Goal: Information Seeking & Learning: Learn about a topic

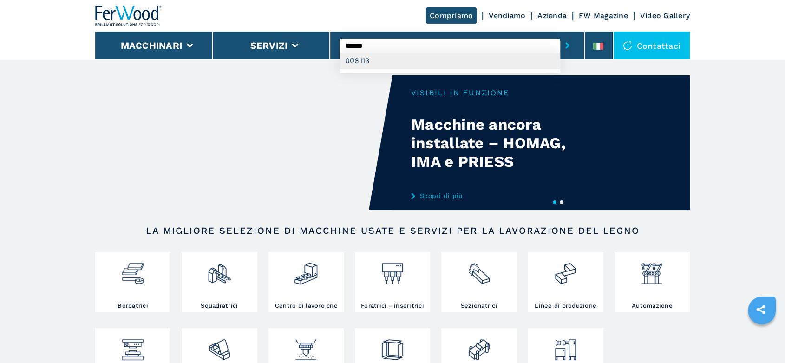
type input "******"
click at [354, 59] on div "008113" at bounding box center [450, 61] width 221 height 17
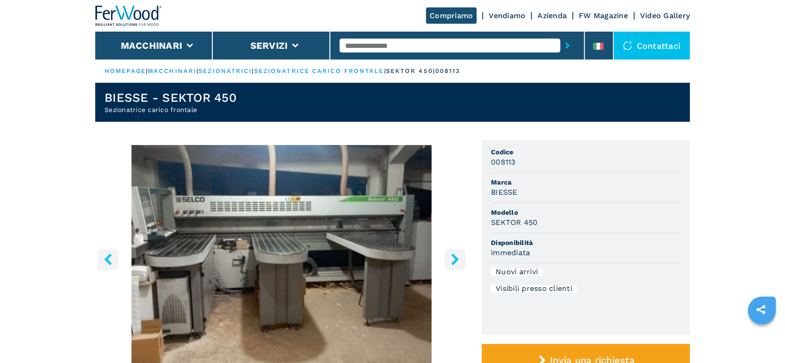
click at [355, 47] on input "text" at bounding box center [450, 46] width 221 height 14
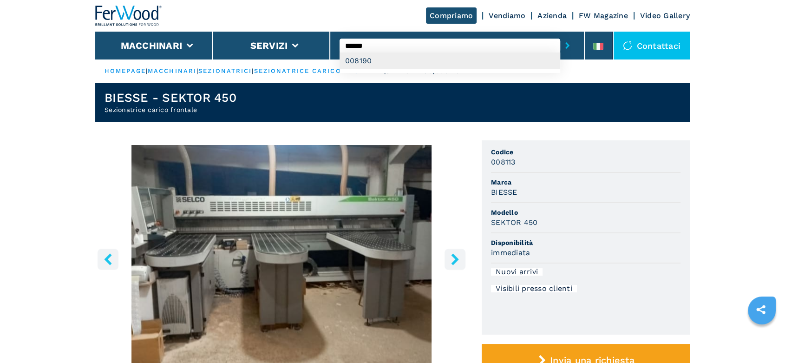
type input "******"
click at [360, 59] on div "008190" at bounding box center [450, 61] width 221 height 17
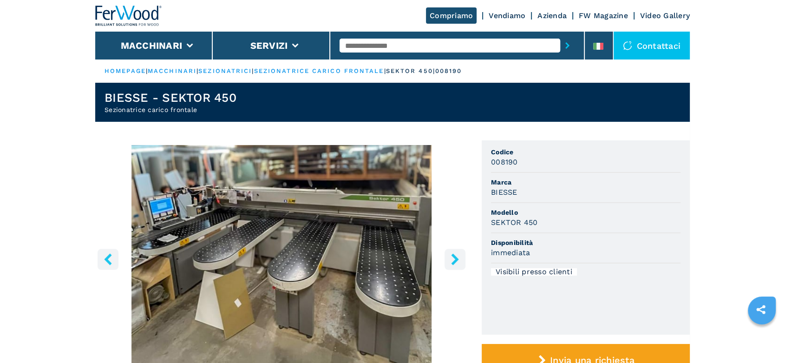
click at [461, 265] on button "right-button" at bounding box center [455, 259] width 21 height 21
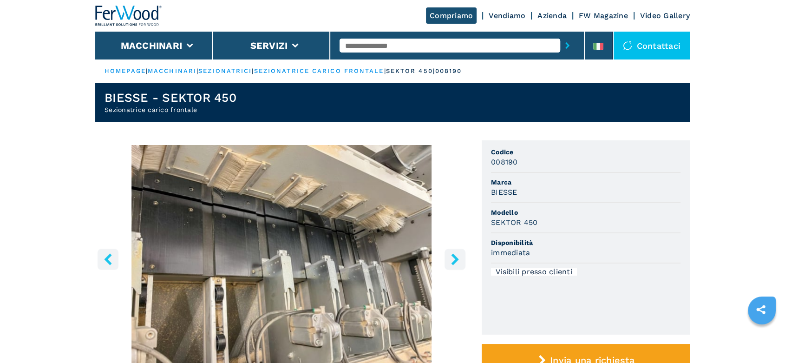
click at [461, 265] on button "right-button" at bounding box center [455, 259] width 21 height 21
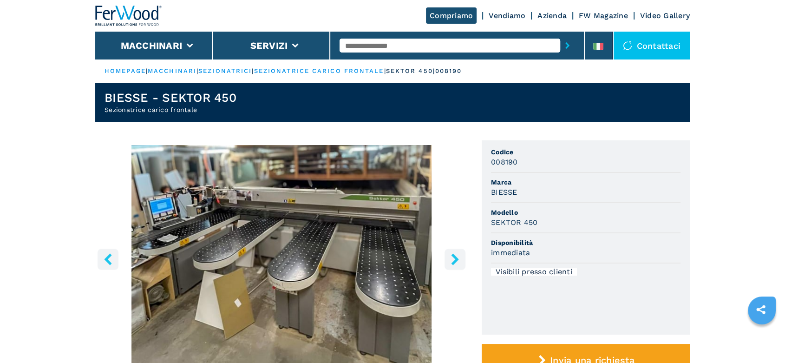
click at [461, 265] on button "right-button" at bounding box center [455, 259] width 21 height 21
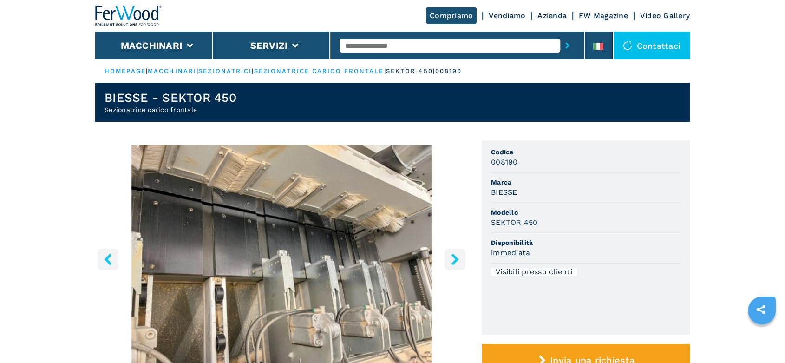
click at [461, 265] on button "right-button" at bounding box center [455, 259] width 21 height 21
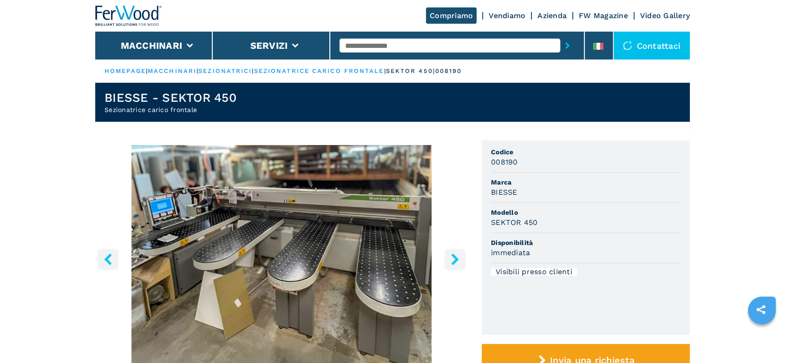
click at [461, 265] on button "right-button" at bounding box center [455, 259] width 21 height 21
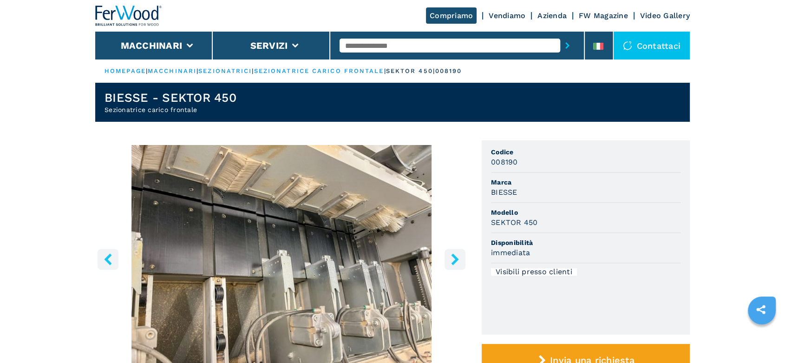
click at [461, 265] on button "right-button" at bounding box center [455, 259] width 21 height 21
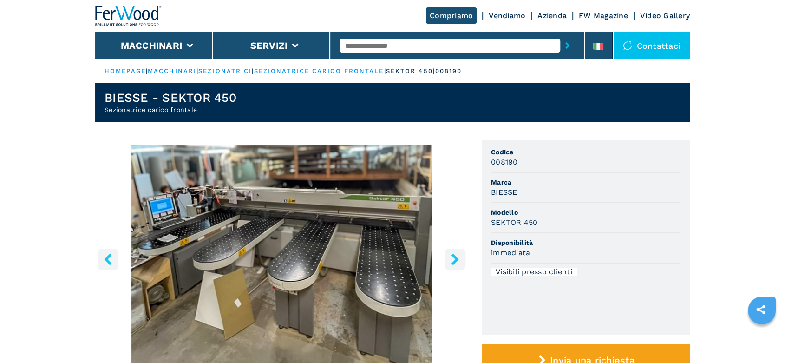
click at [461, 265] on button "right-button" at bounding box center [455, 259] width 21 height 21
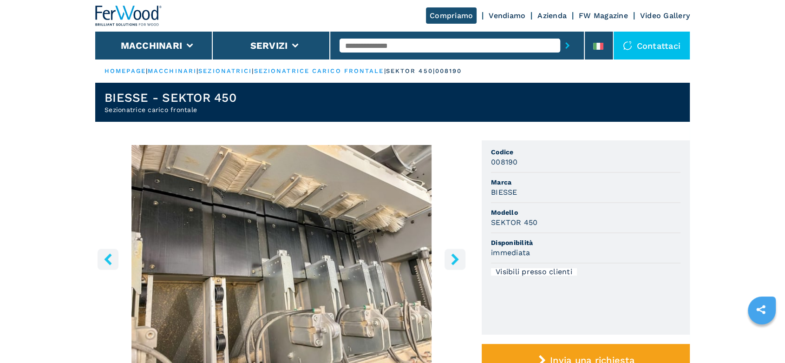
click at [461, 265] on button "right-button" at bounding box center [455, 259] width 21 height 21
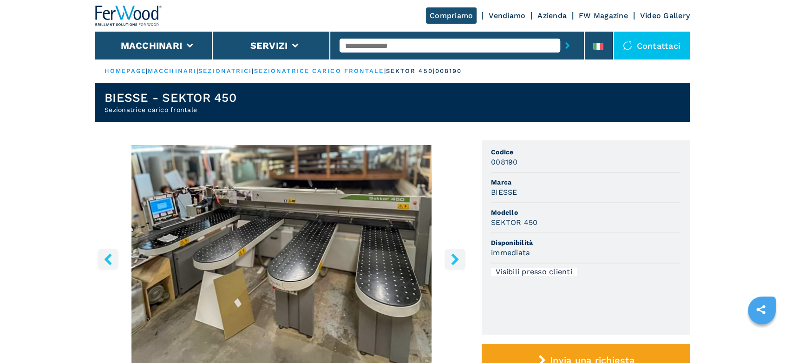
click at [461, 265] on button "right-button" at bounding box center [455, 259] width 21 height 21
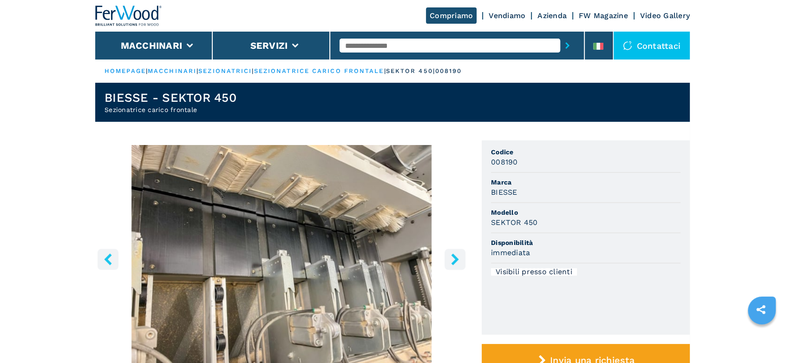
click at [461, 265] on button "right-button" at bounding box center [455, 259] width 21 height 21
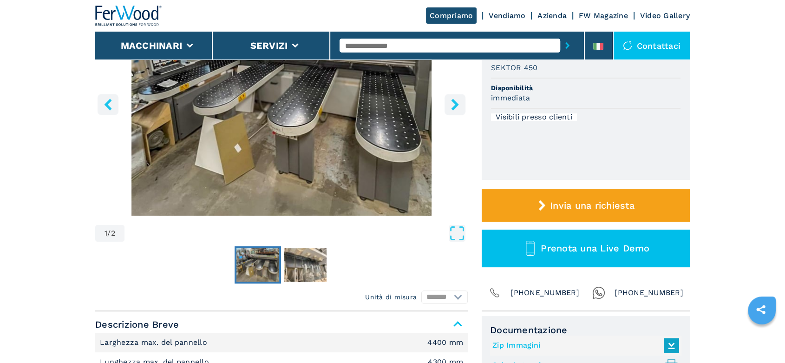
scroll to position [52, 0]
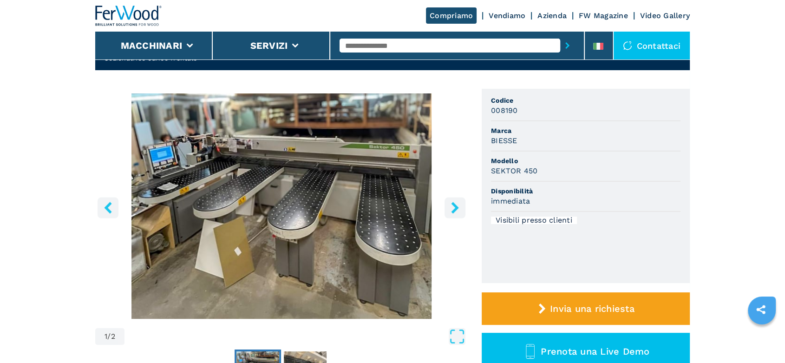
click at [456, 206] on icon "right-button" at bounding box center [454, 208] width 7 height 12
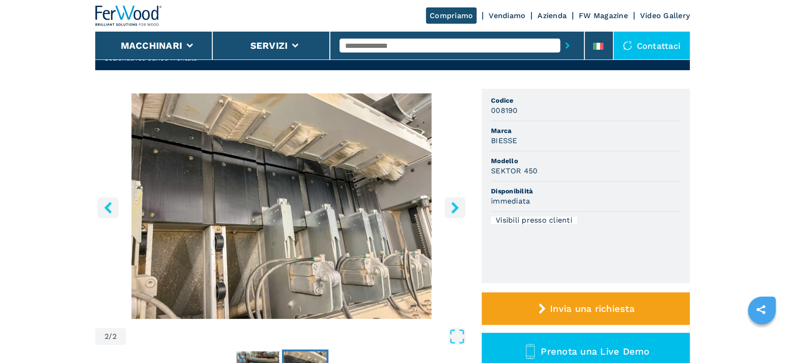
click at [456, 206] on icon "right-button" at bounding box center [454, 208] width 7 height 12
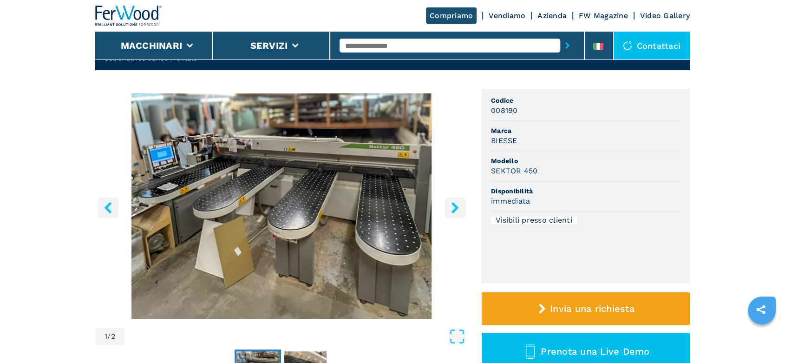
click at [456, 206] on icon "right-button" at bounding box center [454, 208] width 7 height 12
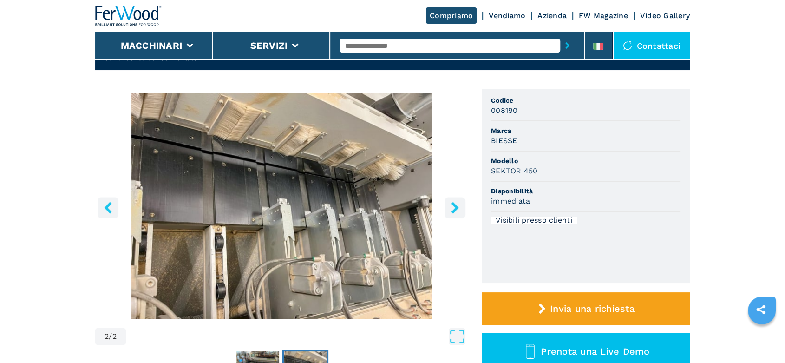
click at [456, 206] on icon "right-button" at bounding box center [454, 208] width 7 height 12
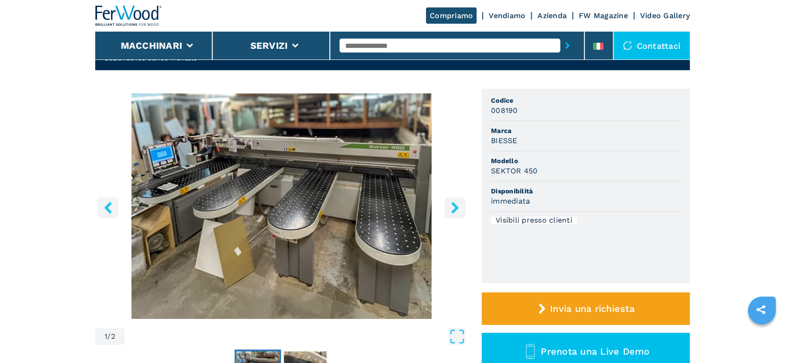
click at [456, 206] on icon "right-button" at bounding box center [454, 208] width 7 height 12
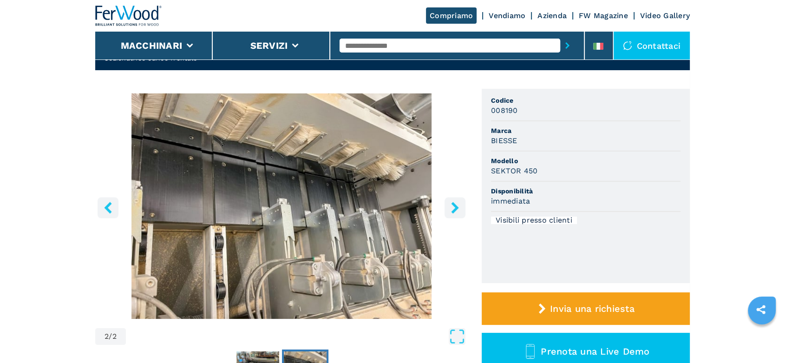
click at [456, 206] on icon "right-button" at bounding box center [454, 208] width 7 height 12
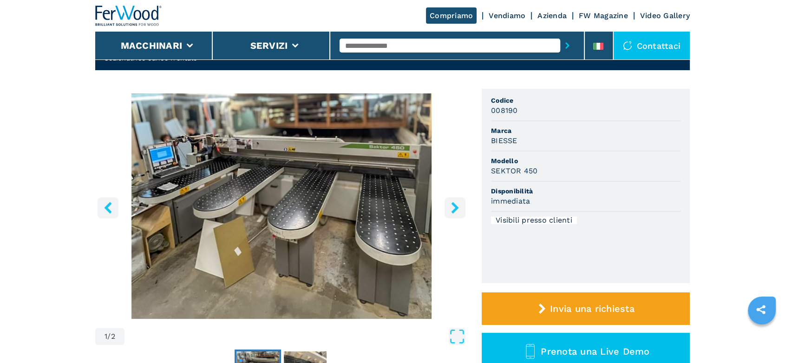
click at [456, 206] on icon "right-button" at bounding box center [454, 208] width 7 height 12
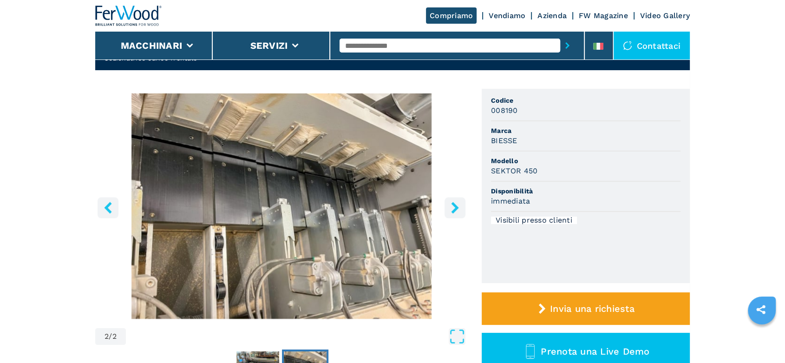
click at [456, 206] on icon "right-button" at bounding box center [454, 208] width 7 height 12
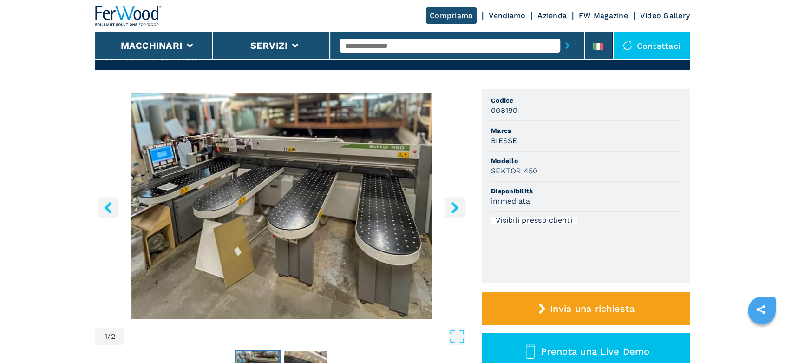
click at [364, 46] on input "text" at bounding box center [450, 46] width 221 height 14
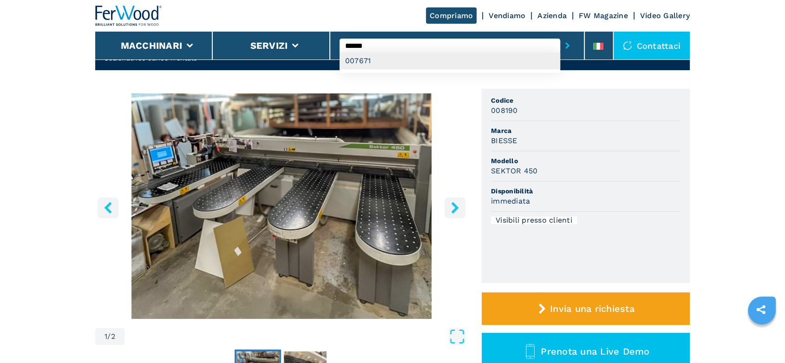
type input "******"
click at [358, 61] on div "007671" at bounding box center [450, 61] width 221 height 17
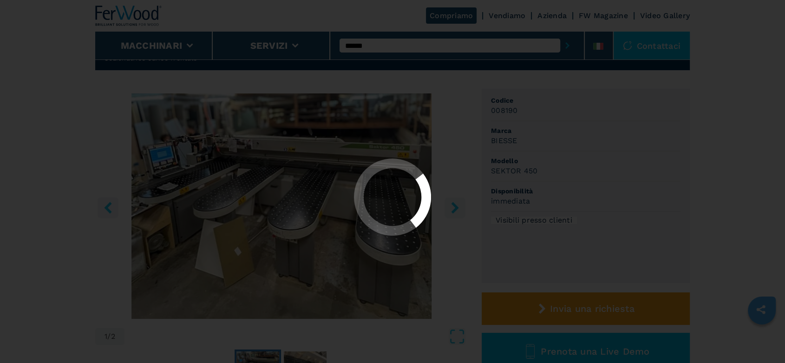
scroll to position [0, 0]
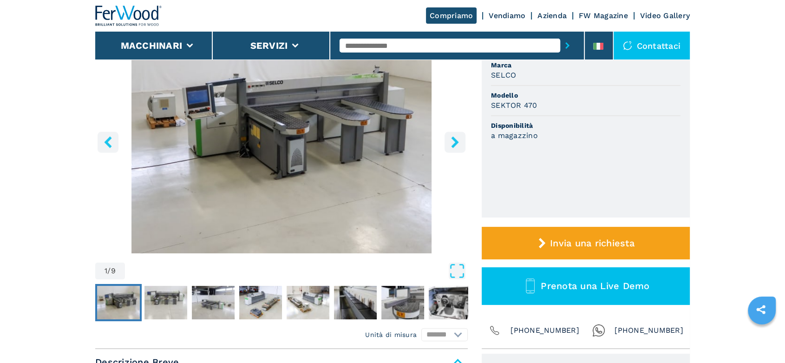
scroll to position [52, 0]
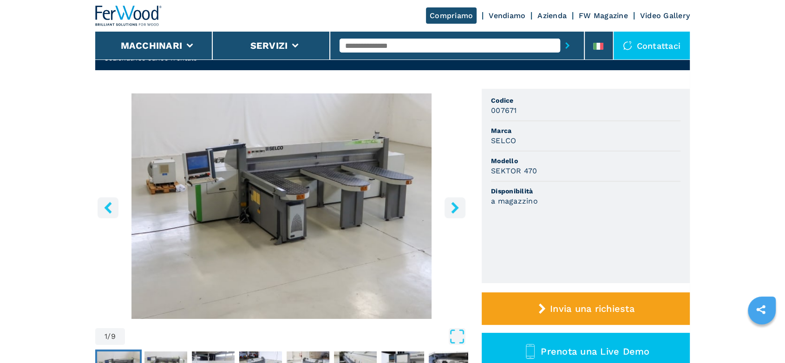
click at [457, 207] on icon "right-button" at bounding box center [454, 208] width 7 height 12
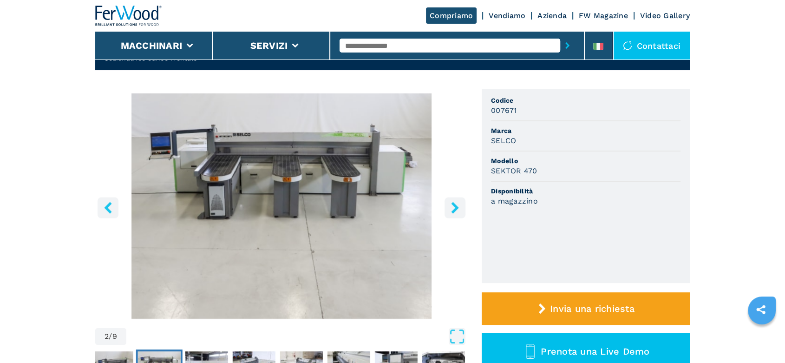
click at [457, 207] on icon "right-button" at bounding box center [454, 208] width 7 height 12
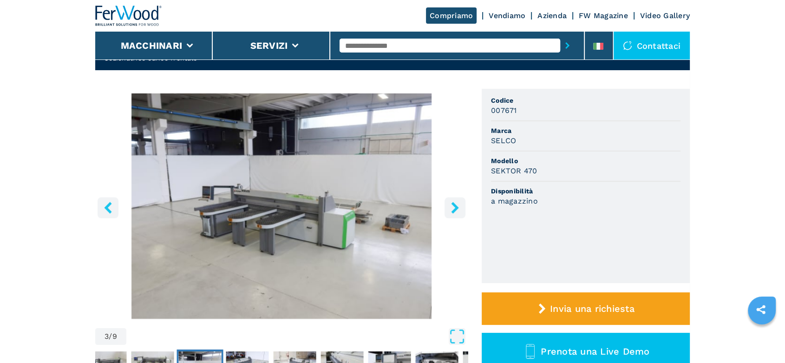
click at [457, 207] on icon "right-button" at bounding box center [454, 208] width 7 height 12
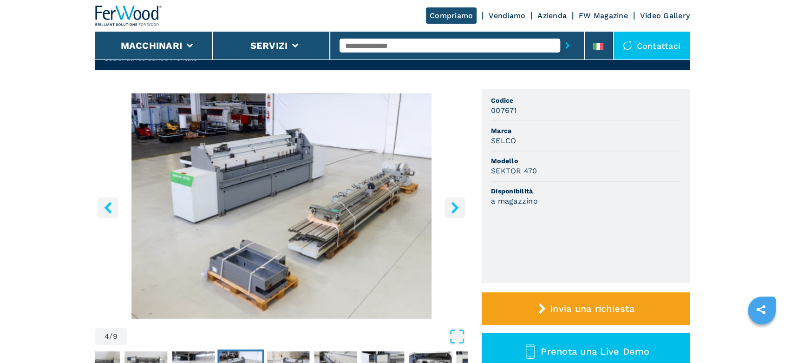
click at [457, 207] on icon "right-button" at bounding box center [454, 208] width 7 height 12
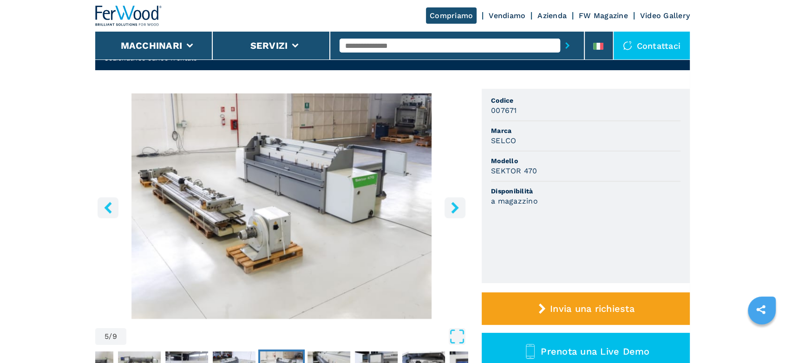
click at [457, 207] on icon "right-button" at bounding box center [454, 208] width 7 height 12
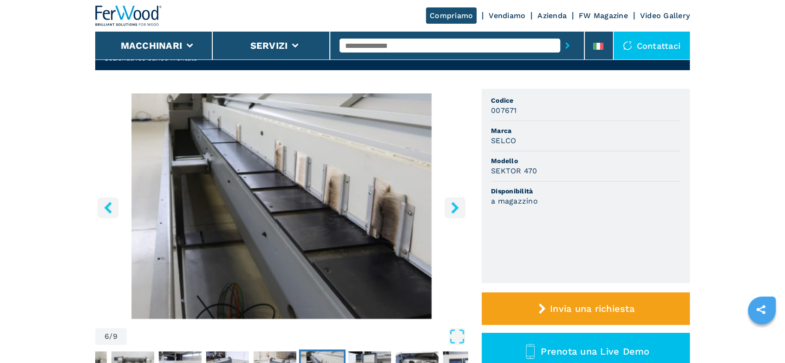
click at [457, 207] on icon "right-button" at bounding box center [454, 208] width 7 height 12
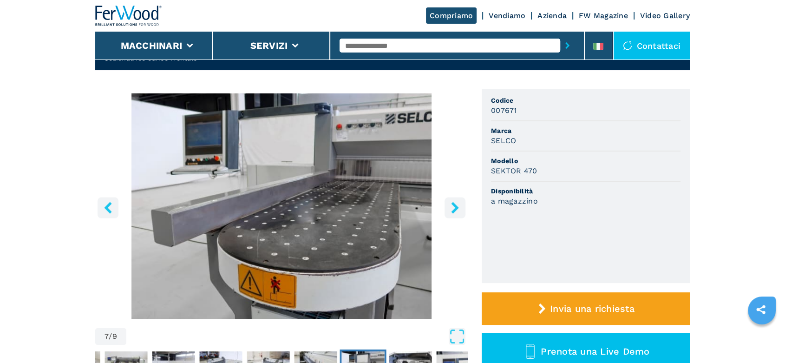
click at [457, 207] on icon "right-button" at bounding box center [454, 208] width 7 height 12
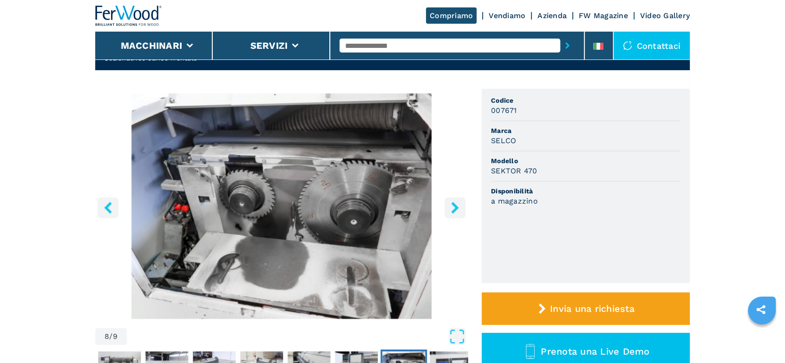
click at [457, 207] on icon "right-button" at bounding box center [454, 208] width 7 height 12
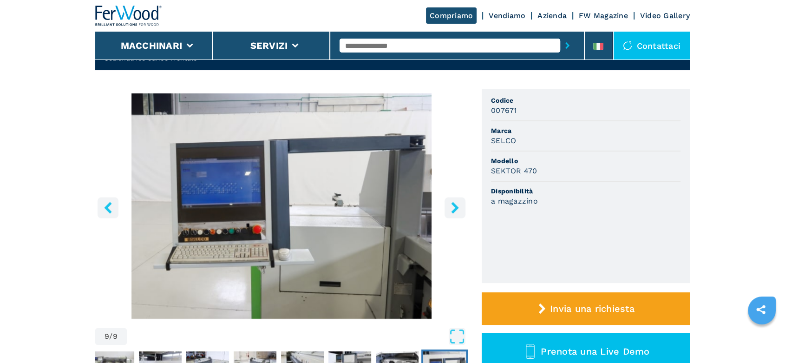
click at [457, 207] on icon "right-button" at bounding box center [454, 208] width 7 height 12
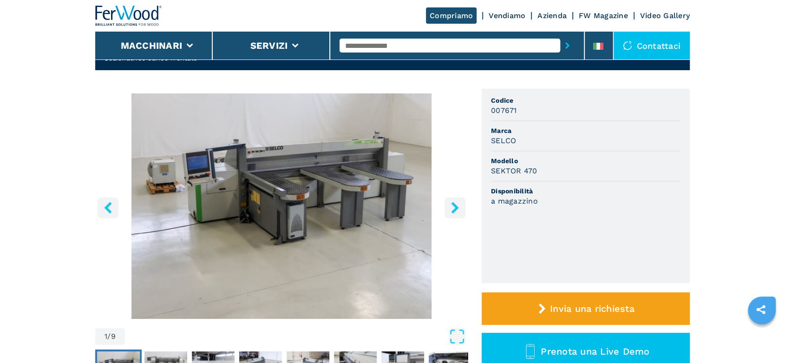
click at [457, 207] on icon "right-button" at bounding box center [454, 208] width 7 height 12
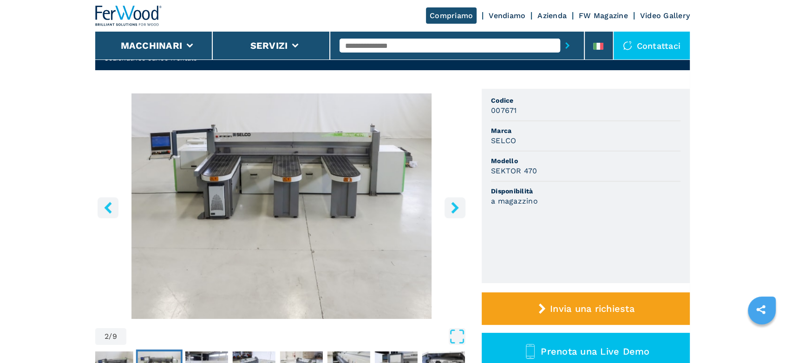
click at [361, 44] on input "text" at bounding box center [450, 46] width 221 height 14
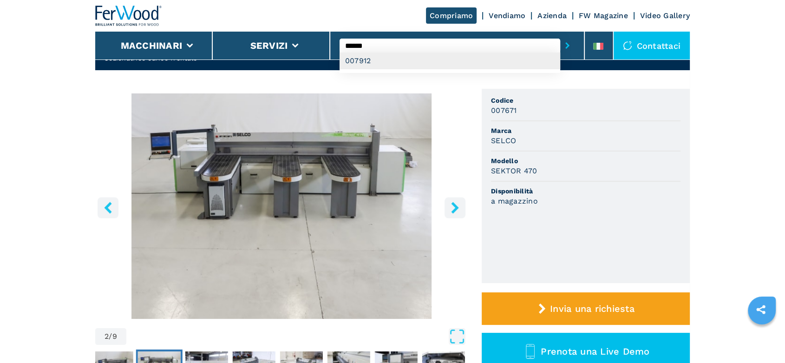
type input "******"
click at [361, 66] on div "007912" at bounding box center [450, 61] width 221 height 17
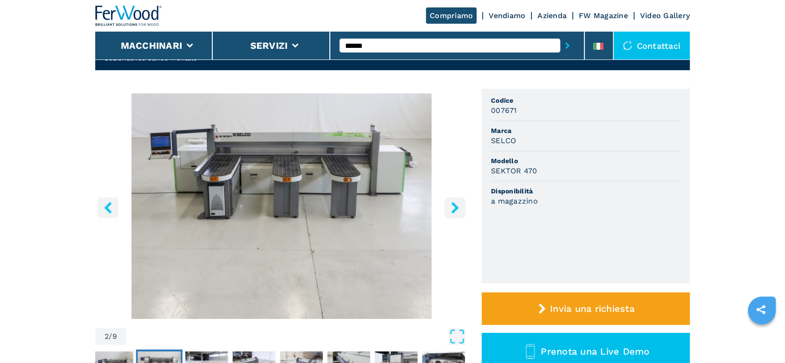
click at [560, 35] on button "submit-button" at bounding box center [567, 45] width 14 height 21
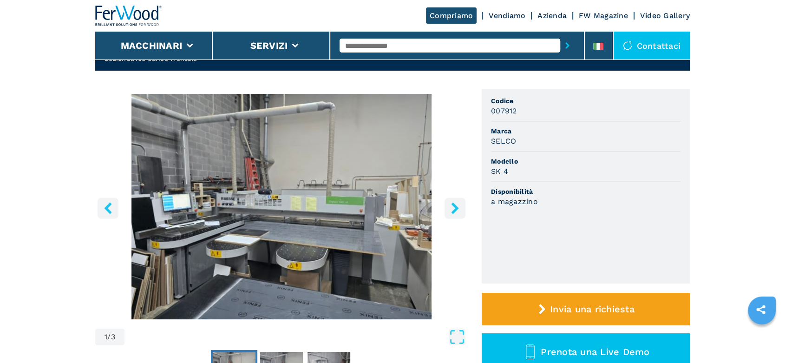
scroll to position [52, 0]
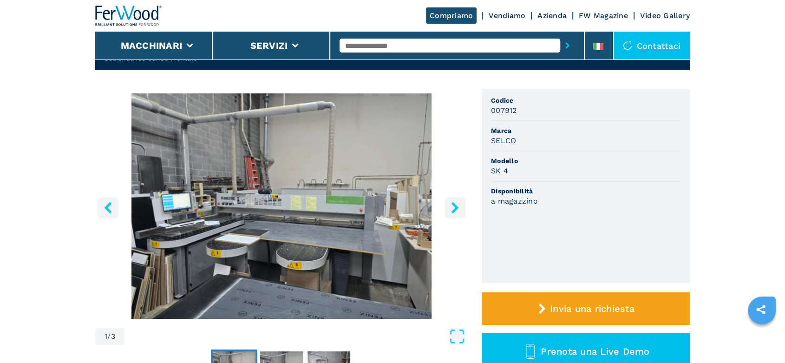
click at [452, 203] on icon "right-button" at bounding box center [454, 208] width 7 height 12
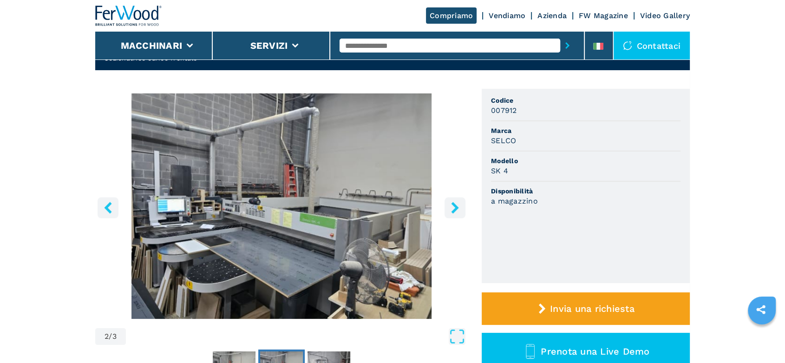
click at [452, 203] on icon "right-button" at bounding box center [454, 208] width 7 height 12
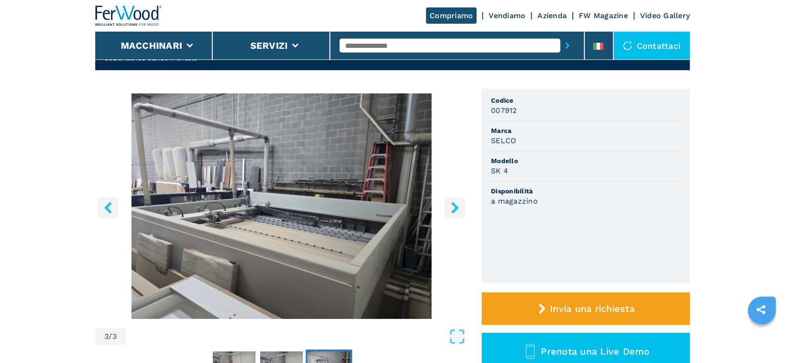
click at [452, 203] on icon "right-button" at bounding box center [454, 208] width 7 height 12
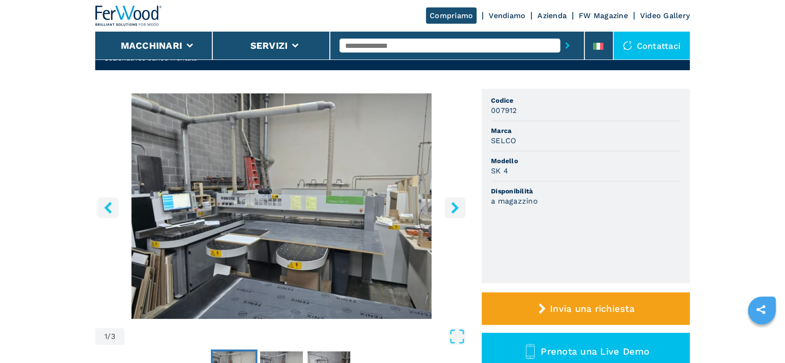
click at [452, 203] on icon "right-button" at bounding box center [454, 208] width 7 height 12
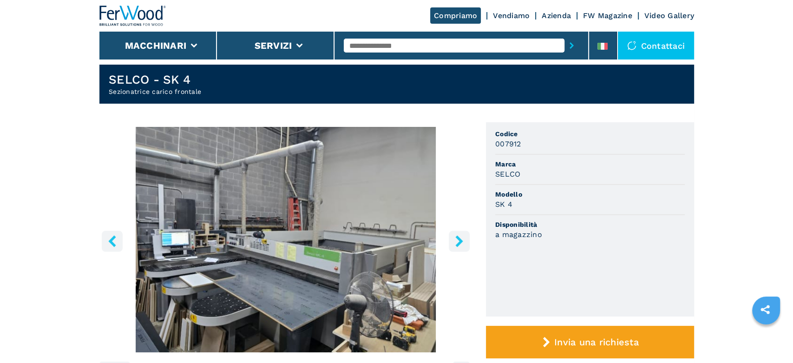
scroll to position [0, 0]
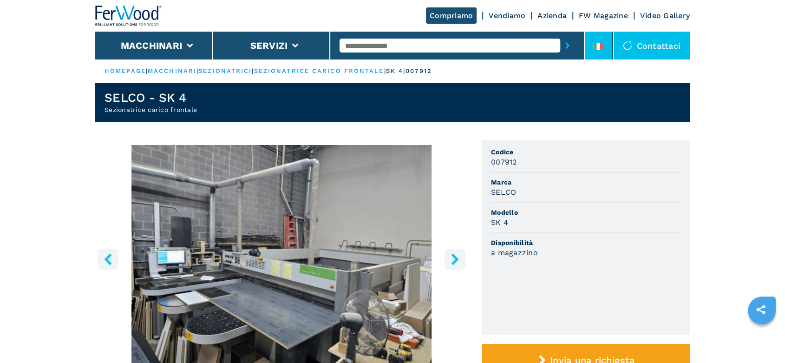
click at [601, 36] on li at bounding box center [599, 46] width 28 height 28
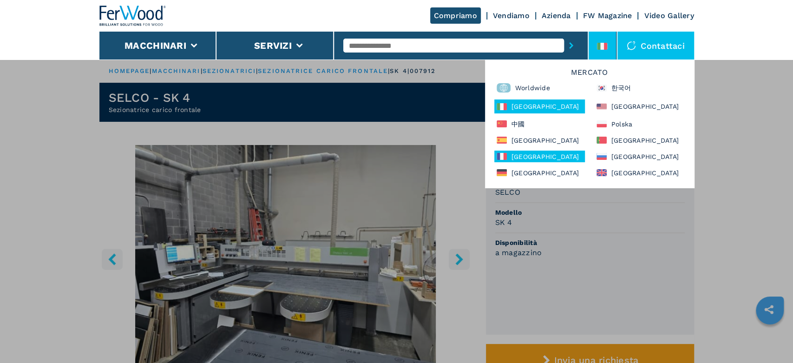
click at [528, 159] on div "[GEOGRAPHIC_DATA]" at bounding box center [539, 157] width 91 height 12
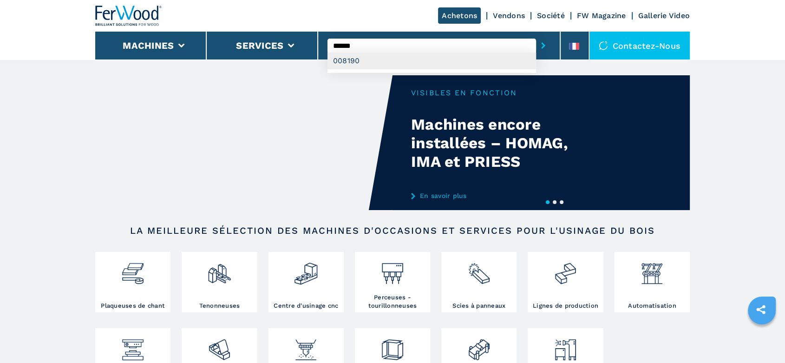
type input "******"
click at [354, 59] on div "008190" at bounding box center [432, 61] width 209 height 17
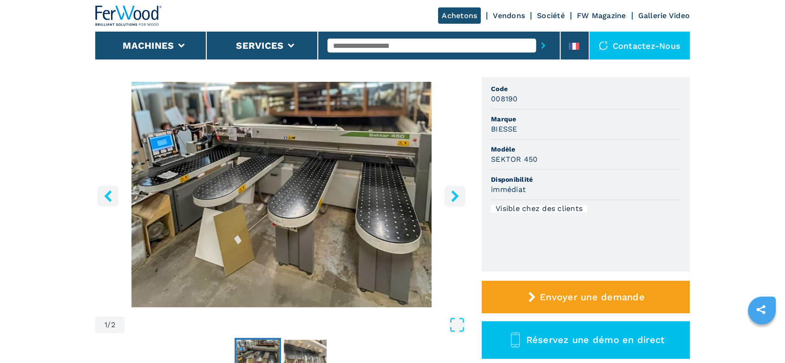
scroll to position [206, 0]
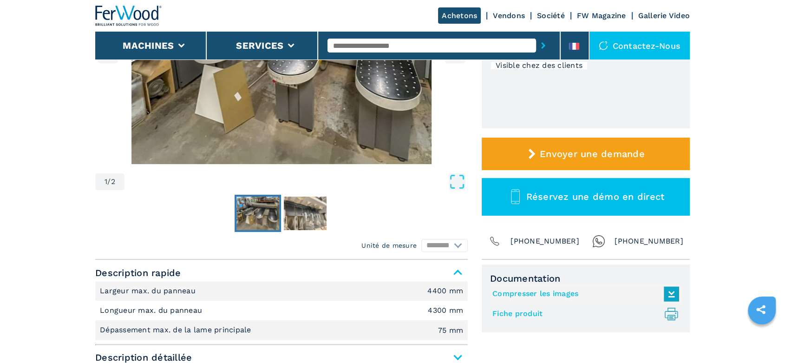
click at [516, 314] on link "Fiche produit .prefix__st0{stroke-linecap:round;stroke-linejoin:round}.prefix__…" at bounding box center [583, 313] width 182 height 15
